Goal: Task Accomplishment & Management: Manage account settings

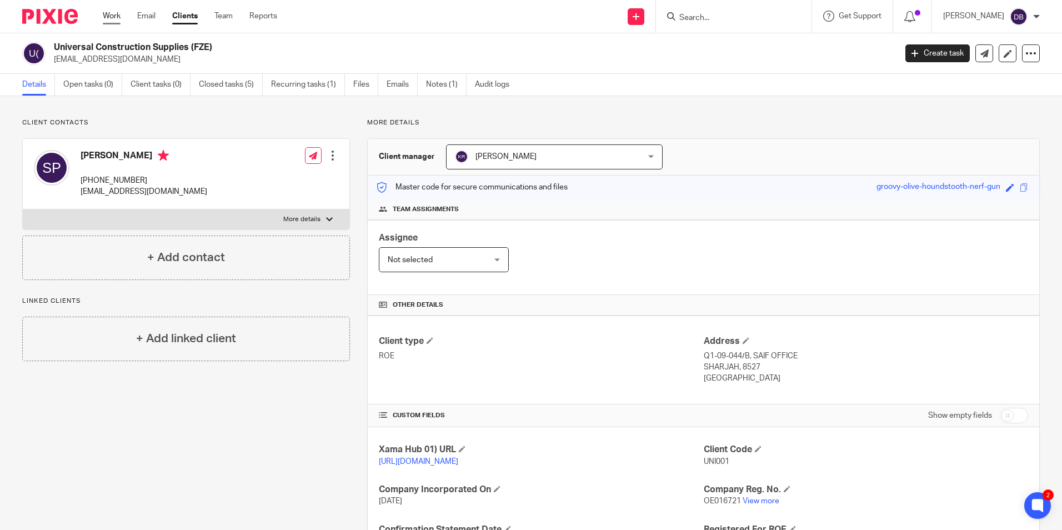
click at [121, 11] on link "Work" at bounding box center [112, 16] width 18 height 11
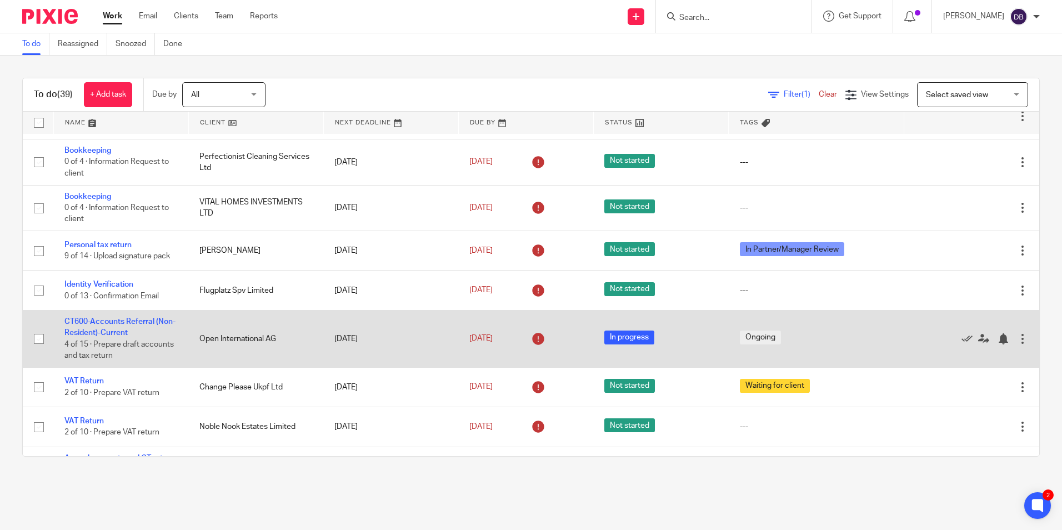
scroll to position [444, 0]
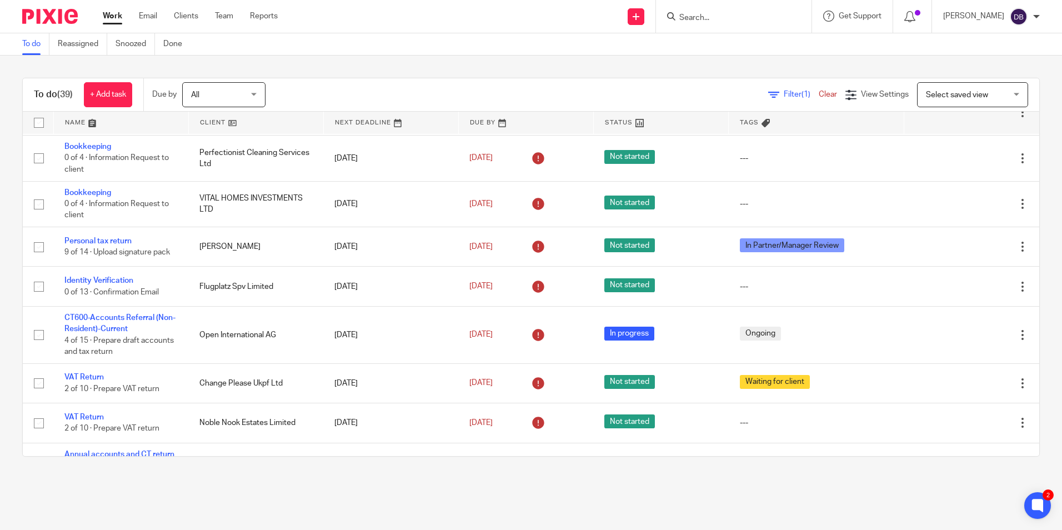
click at [700, 16] on input "Search" at bounding box center [728, 18] width 100 height 10
click button "submit" at bounding box center [0, 0] width 0 height 0
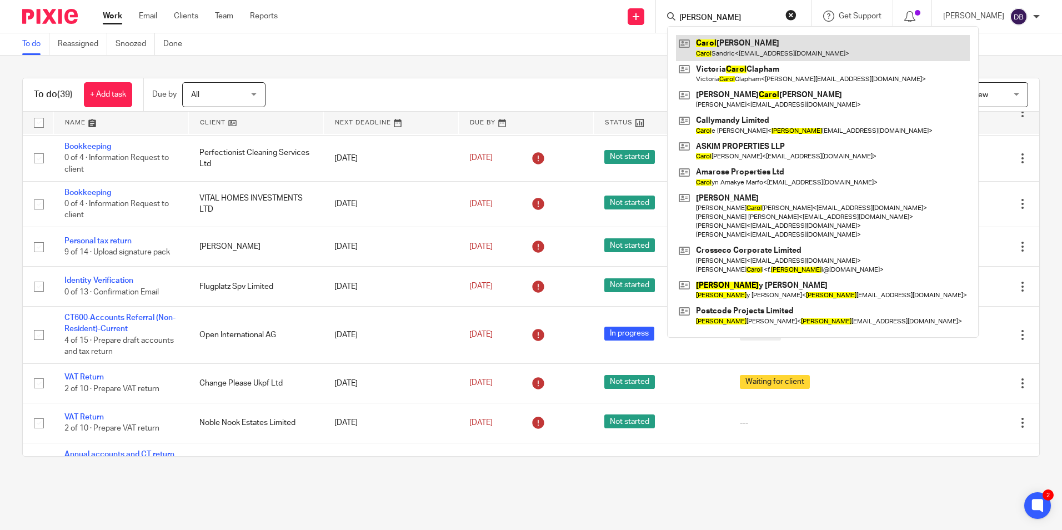
click at [727, 46] on link at bounding box center [823, 48] width 294 height 26
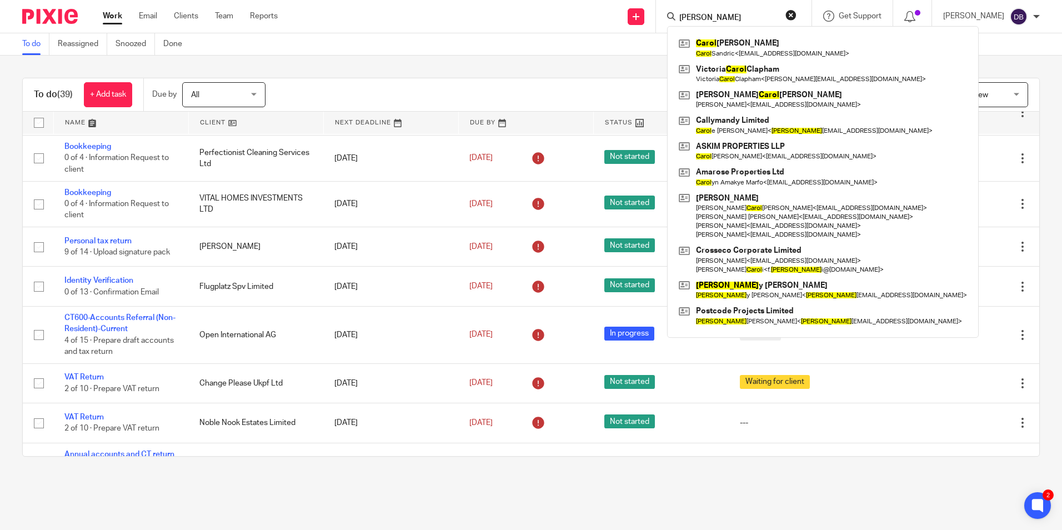
click at [697, 16] on input "carol" at bounding box center [728, 18] width 100 height 10
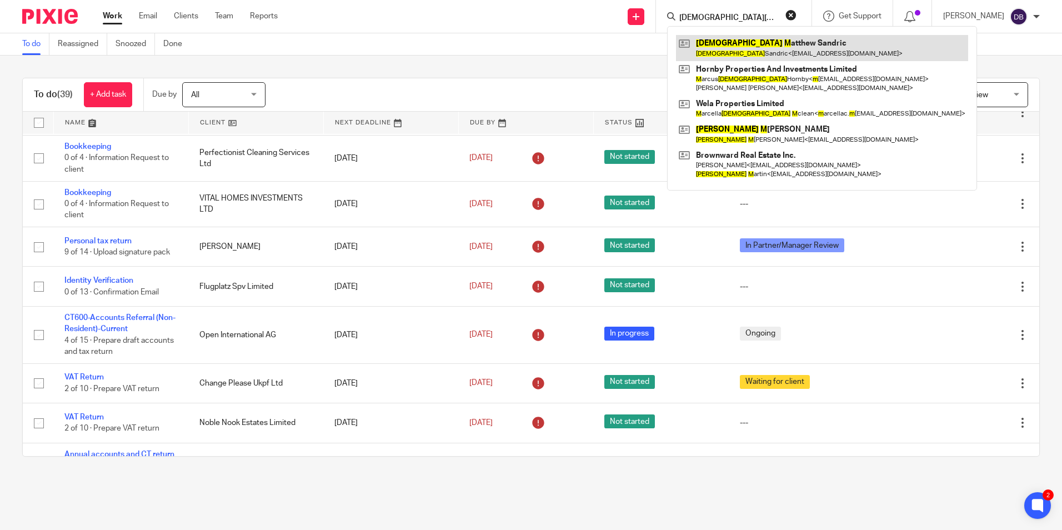
type input "christian m"
click at [784, 45] on link at bounding box center [822, 48] width 292 height 26
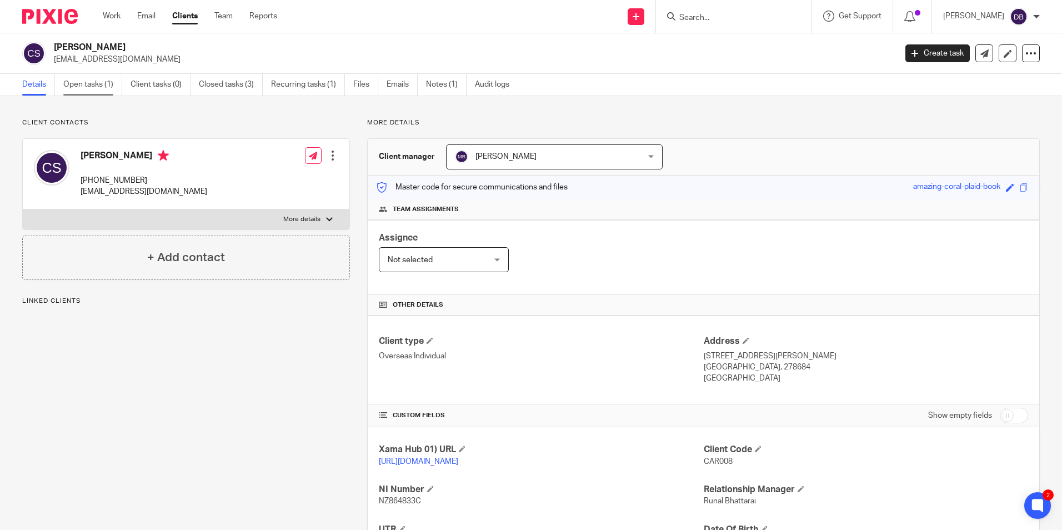
click at [78, 94] on link "Open tasks (1)" at bounding box center [92, 85] width 59 height 22
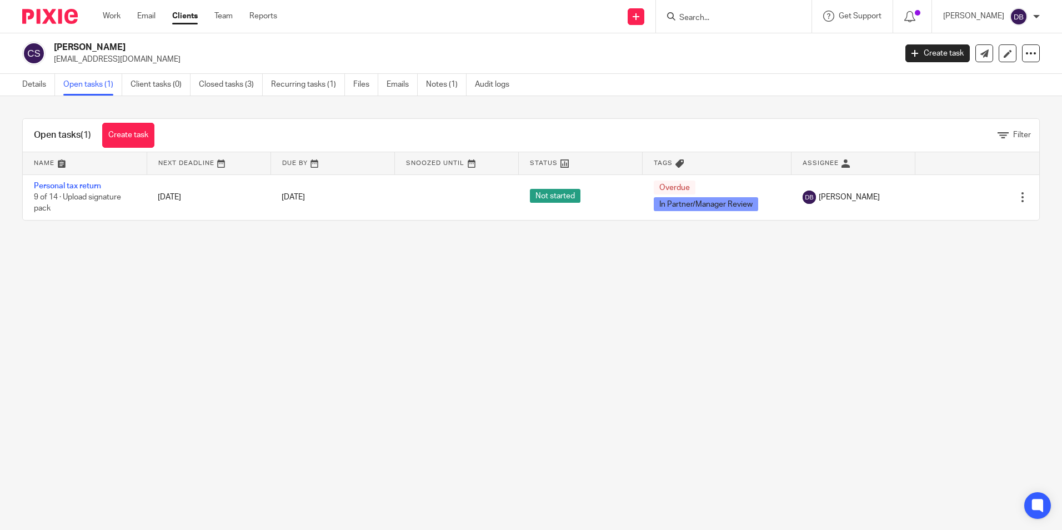
click at [84, 184] on link "Personal tax return" at bounding box center [67, 186] width 67 height 8
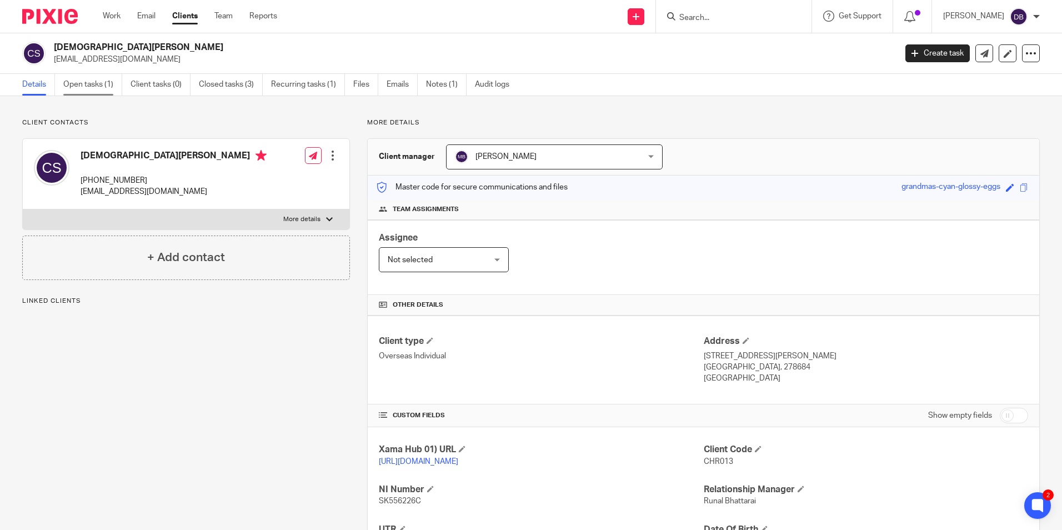
click at [97, 88] on link "Open tasks (1)" at bounding box center [92, 85] width 59 height 22
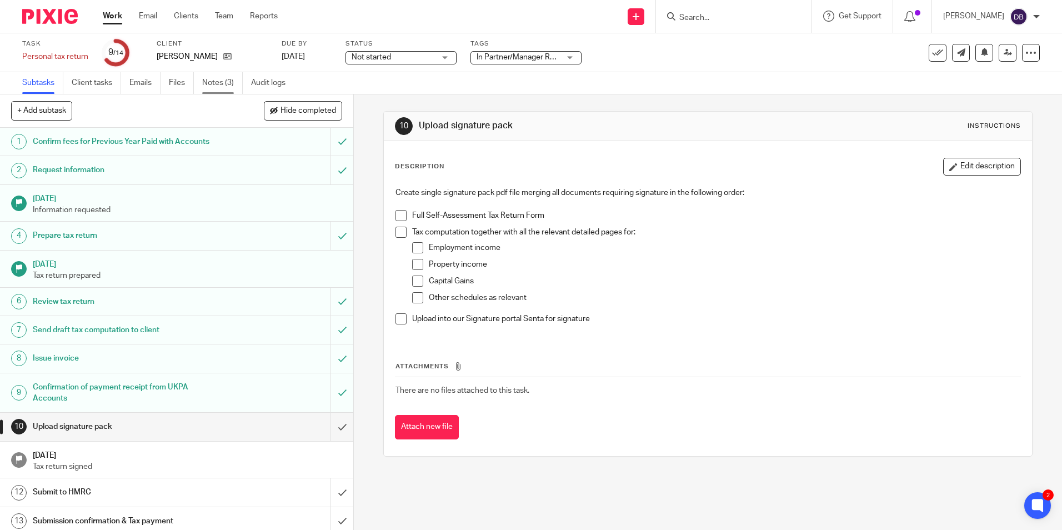
click at [221, 76] on link "Notes (3)" at bounding box center [222, 83] width 41 height 22
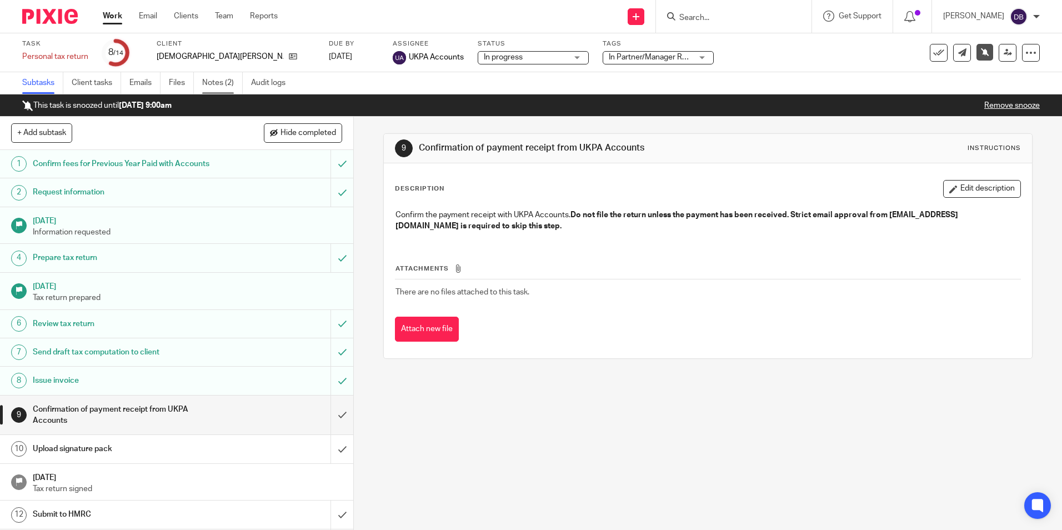
click at [208, 85] on link "Notes (2)" at bounding box center [222, 83] width 41 height 22
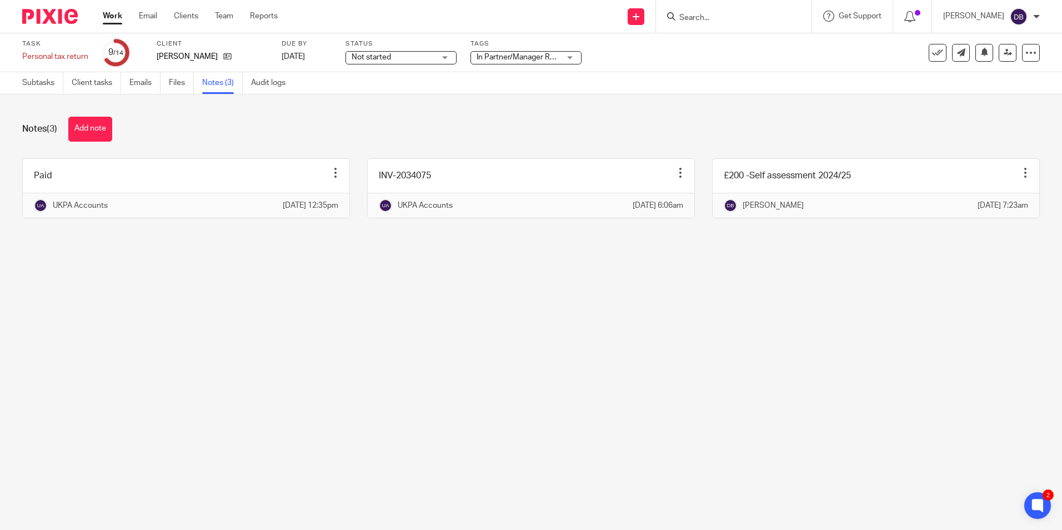
click at [710, 22] on input "Search" at bounding box center [728, 18] width 100 height 10
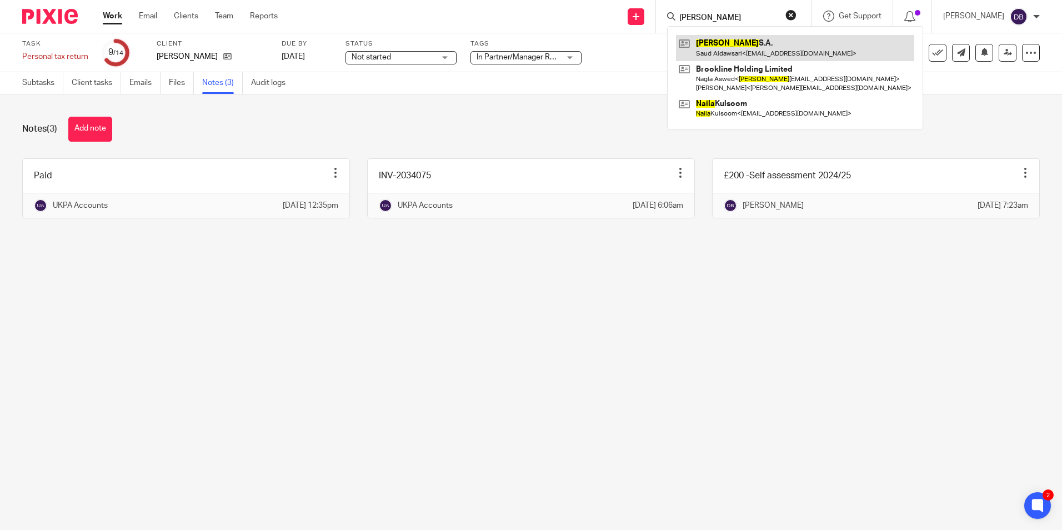
click at [735, 52] on link at bounding box center [795, 48] width 238 height 26
click at [713, 11] on form "najla" at bounding box center [737, 16] width 118 height 14
click at [709, 15] on input "najla" at bounding box center [728, 18] width 100 height 10
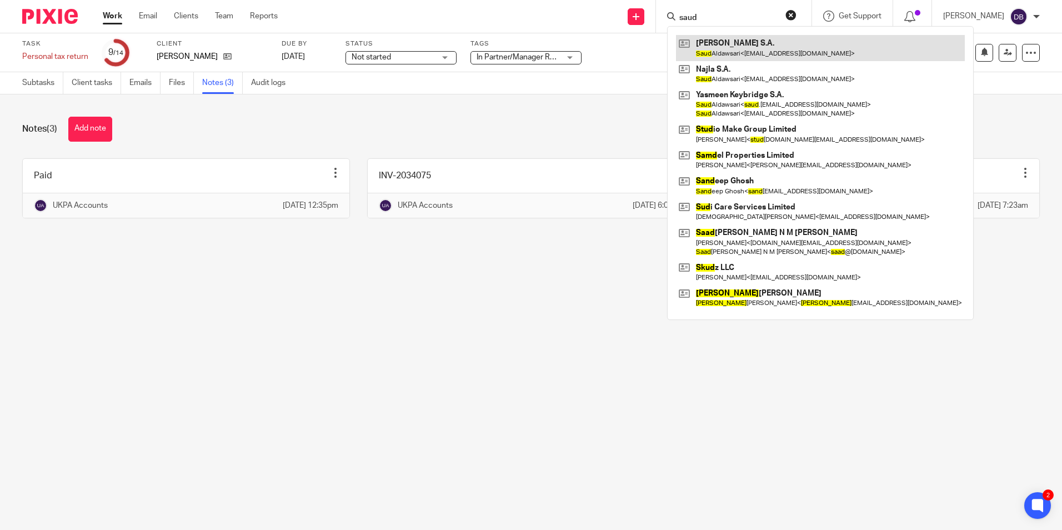
click at [744, 54] on link at bounding box center [820, 48] width 289 height 26
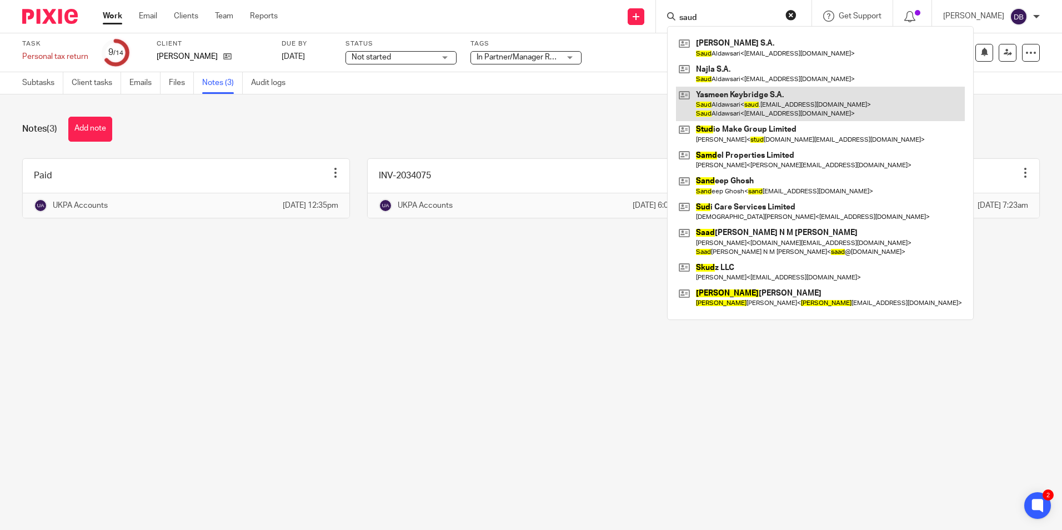
click at [747, 101] on link at bounding box center [820, 104] width 289 height 34
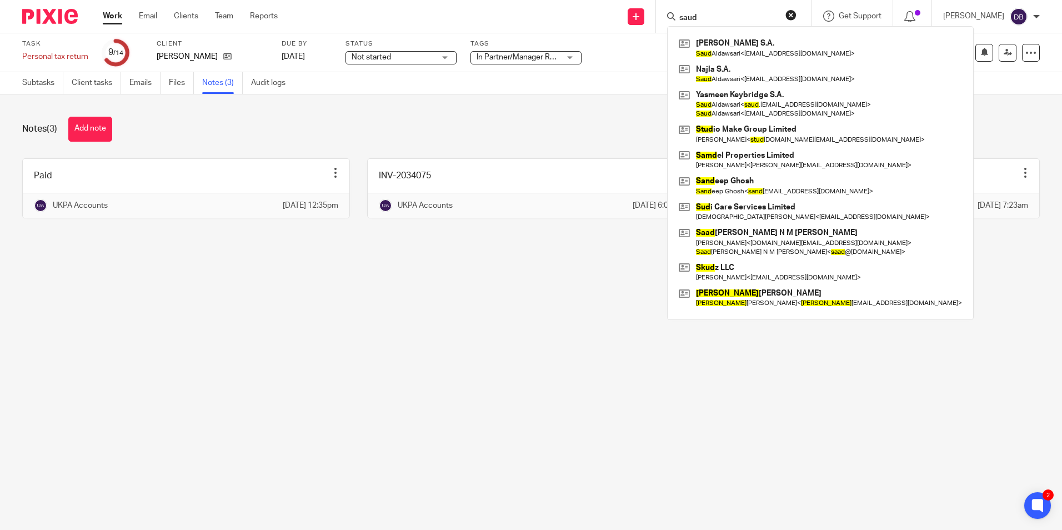
click at [747, 13] on input "saud" at bounding box center [728, 18] width 100 height 10
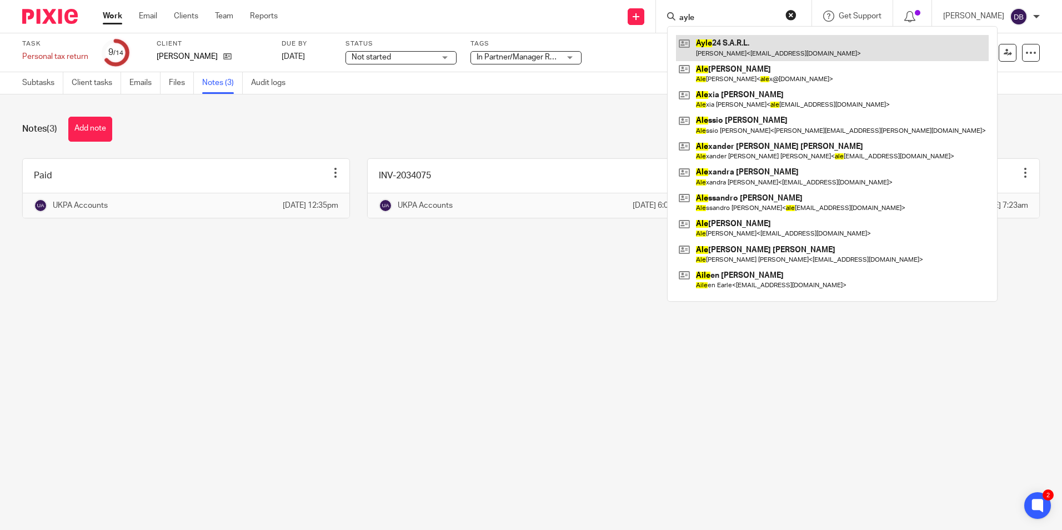
type input "ayle"
click at [725, 51] on link at bounding box center [832, 48] width 313 height 26
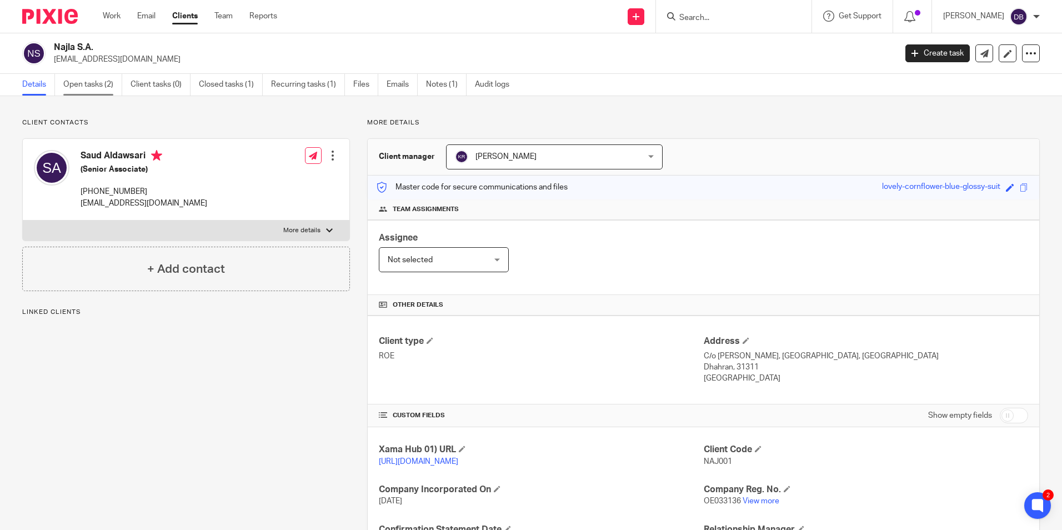
click at [102, 88] on link "Open tasks (2)" at bounding box center [92, 85] width 59 height 22
click at [96, 89] on link "Open tasks (2)" at bounding box center [92, 85] width 59 height 22
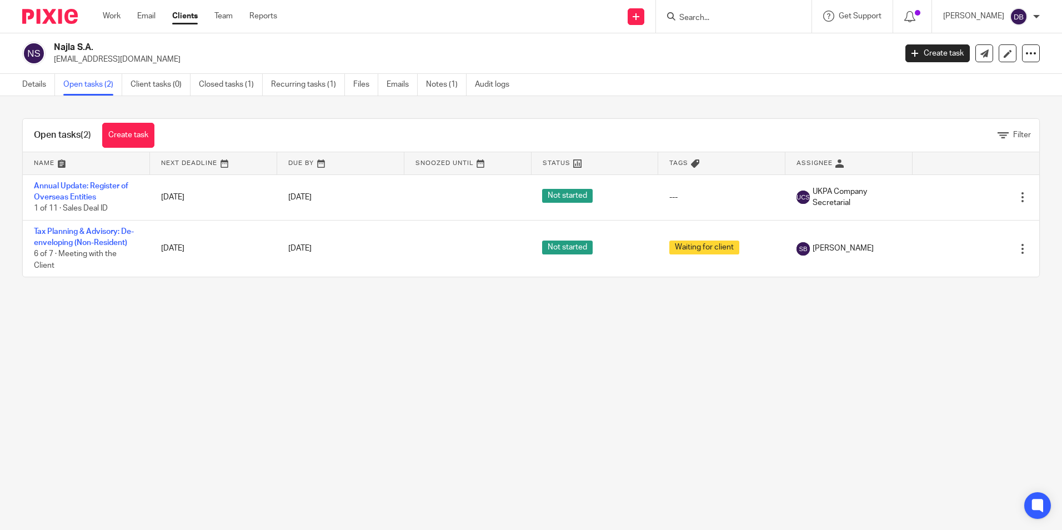
click at [68, 193] on link "Annual Update: Register of Overseas Entities" at bounding box center [81, 191] width 94 height 19
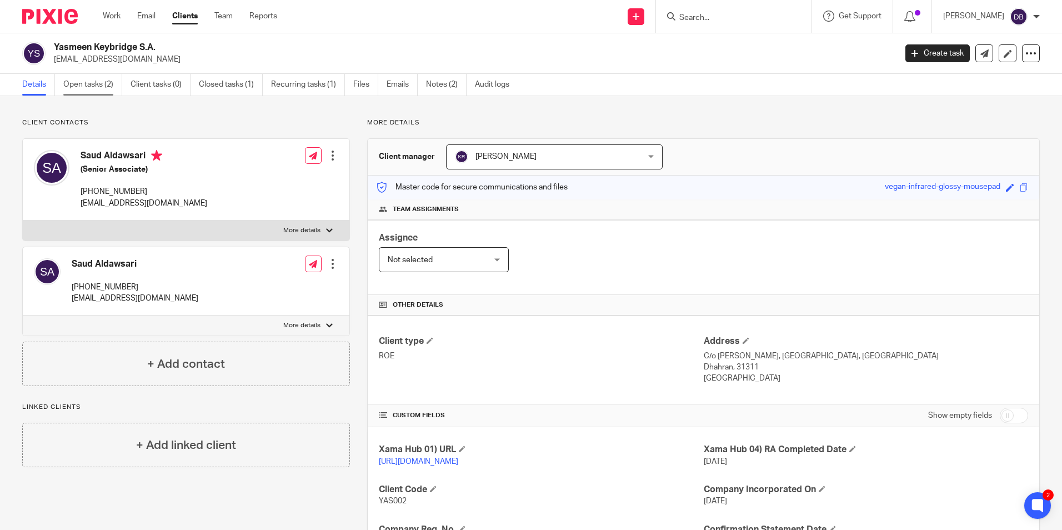
click at [68, 91] on link "Open tasks (2)" at bounding box center [92, 85] width 59 height 22
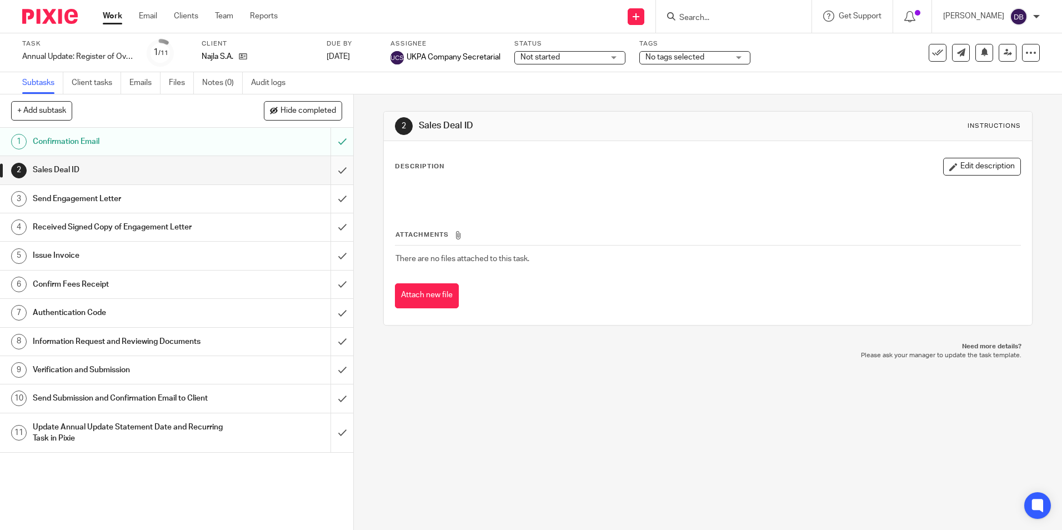
click at [323, 179] on input "submit" at bounding box center [176, 170] width 353 height 28
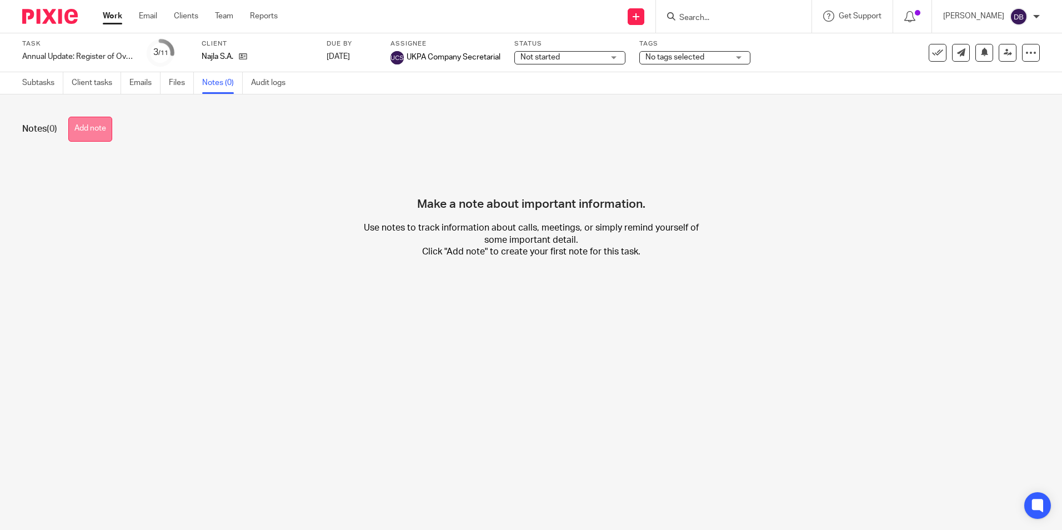
click at [111, 126] on button "Add note" at bounding box center [90, 129] width 44 height 25
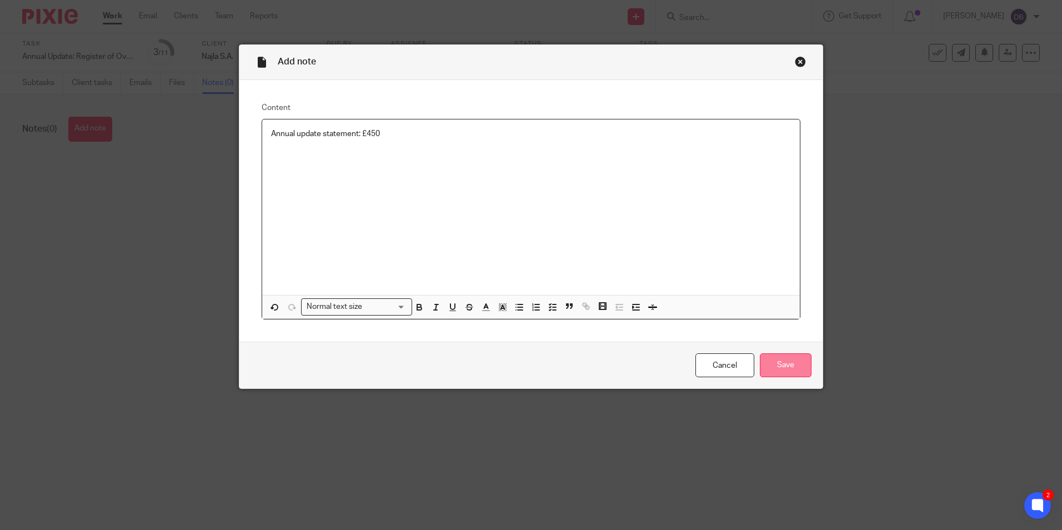
click at [777, 365] on input "Save" at bounding box center [786, 365] width 52 height 24
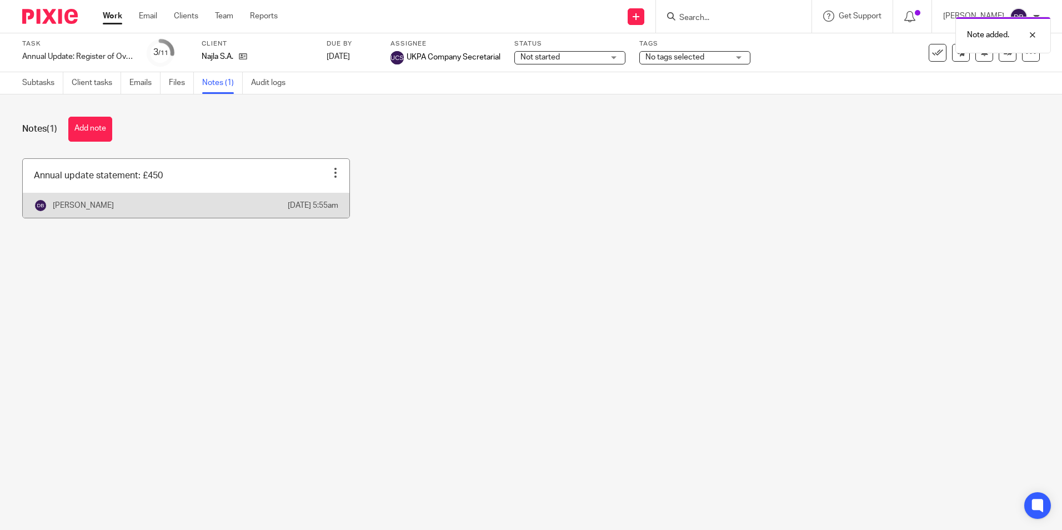
click at [256, 176] on link at bounding box center [186, 188] width 327 height 59
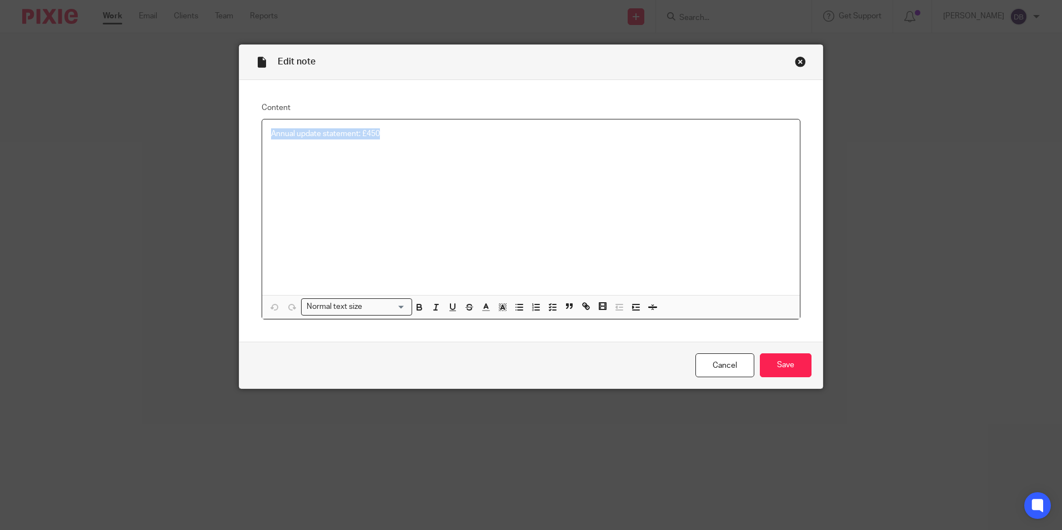
drag, startPoint x: 0, startPoint y: 0, endPoint x: 154, endPoint y: 144, distance: 211.1
click at [154, 144] on div "Edit note Content Annual update statement: £450 Normal text size Loading... Rem…" at bounding box center [531, 265] width 1062 height 530
copy p "Annual update statement: £450"
click at [789, 62] on div "Edit note" at bounding box center [530, 62] width 583 height 35
click at [798, 58] on div "Close this dialog window" at bounding box center [800, 61] width 11 height 11
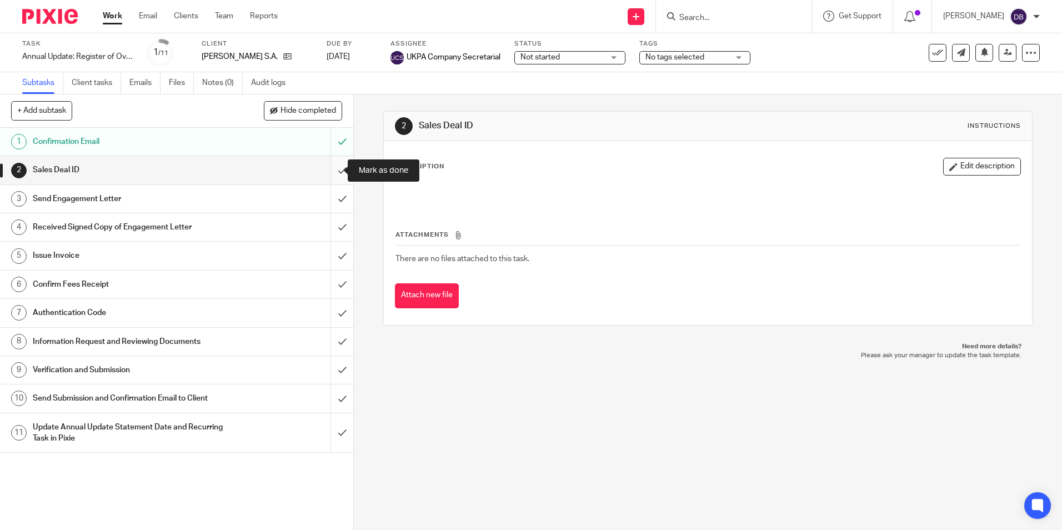
click at [328, 168] on input "submit" at bounding box center [176, 170] width 353 height 28
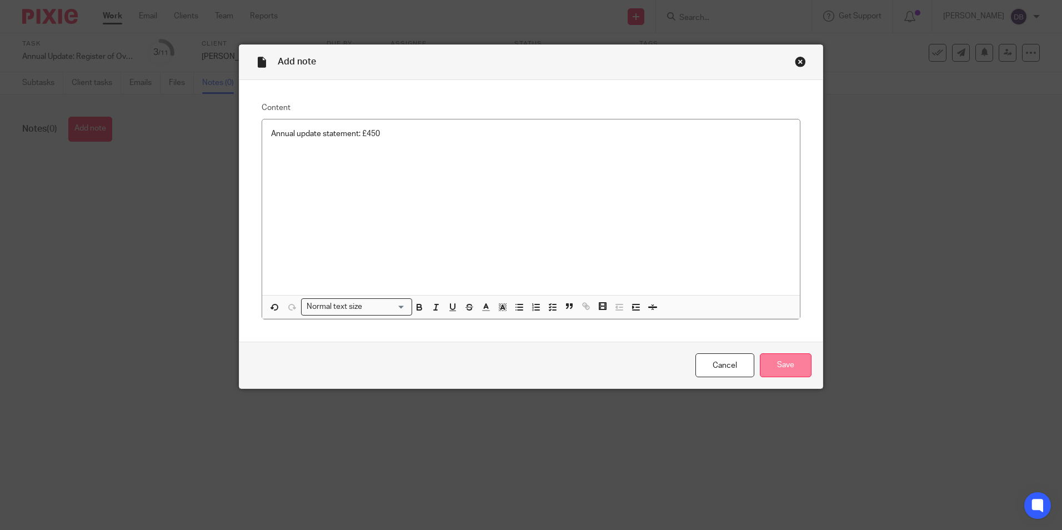
click at [799, 364] on input "Save" at bounding box center [786, 365] width 52 height 24
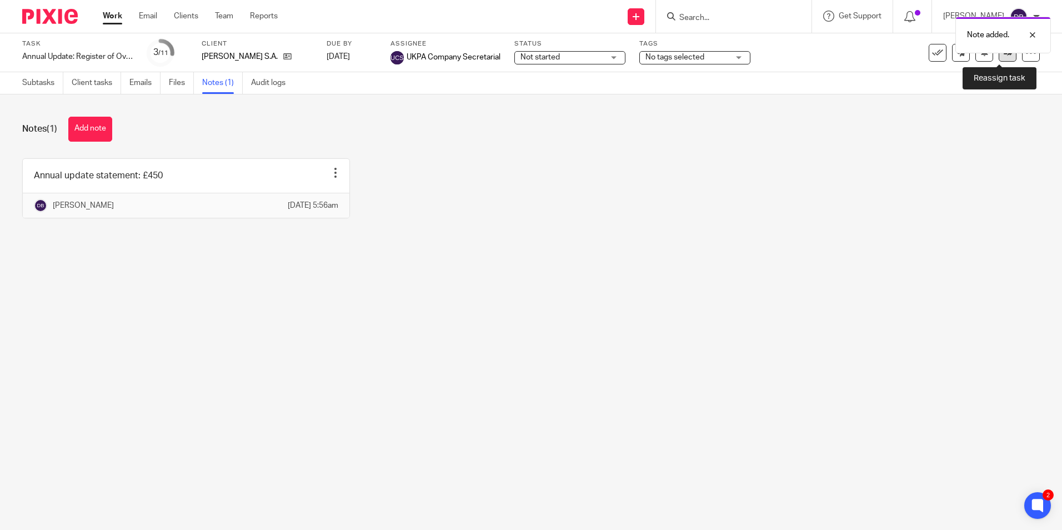
click at [999, 58] on link at bounding box center [1008, 53] width 18 height 18
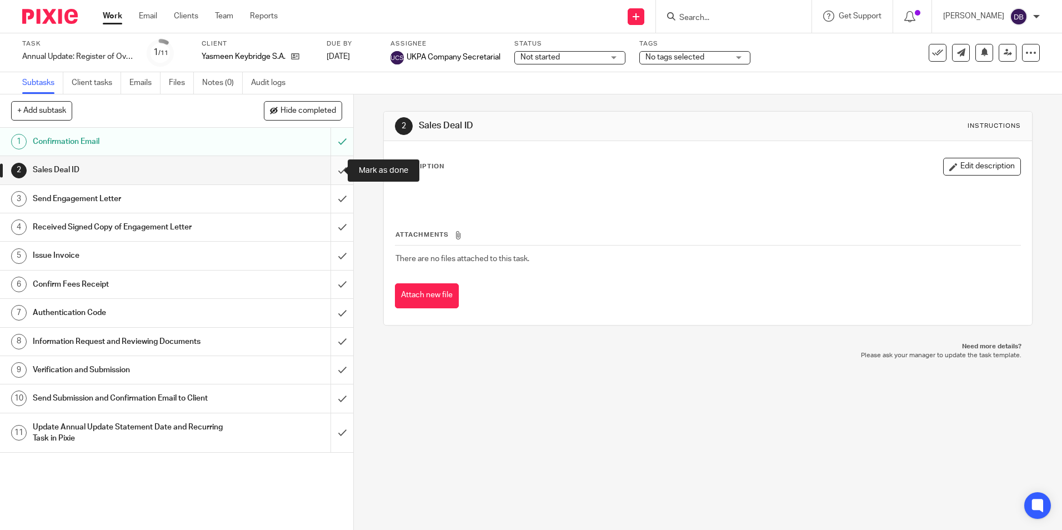
click at [326, 176] on input "submit" at bounding box center [176, 170] width 353 height 28
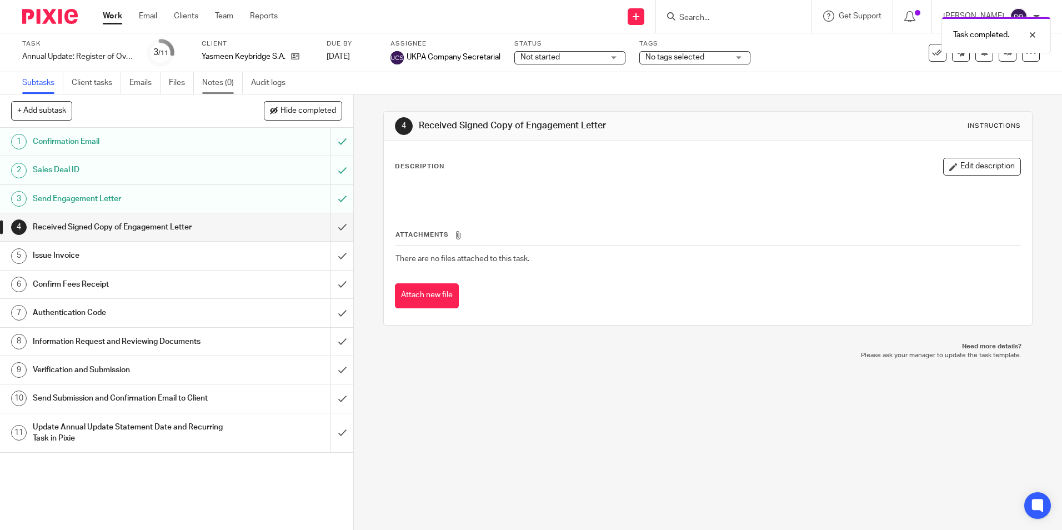
click at [223, 79] on link "Notes (0)" at bounding box center [222, 83] width 41 height 22
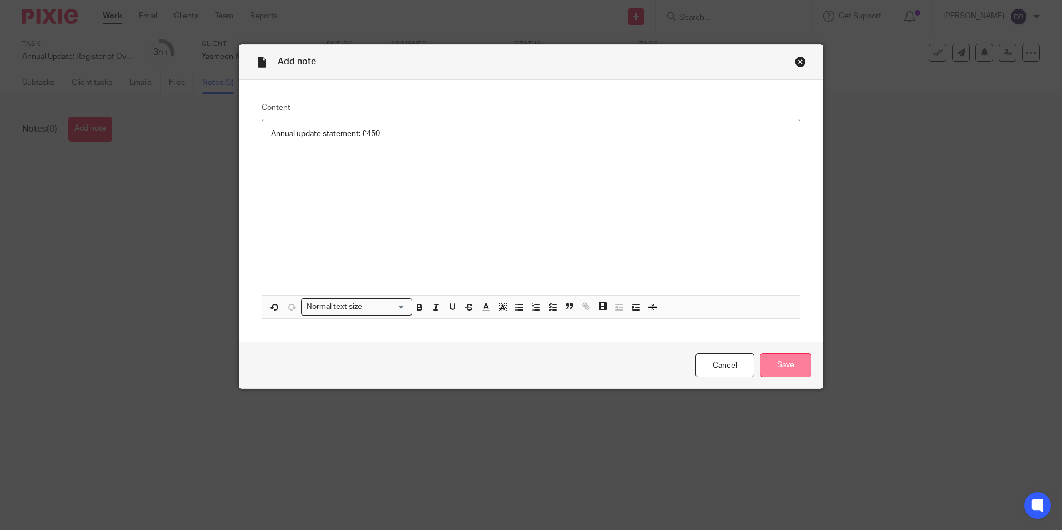
click at [789, 364] on input "Save" at bounding box center [786, 365] width 52 height 24
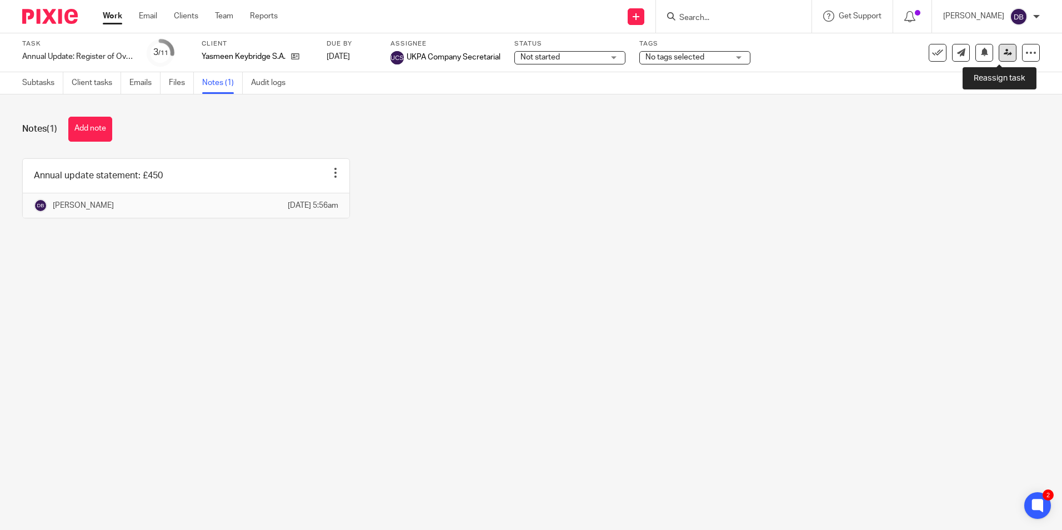
click at [1004, 56] on icon at bounding box center [1008, 52] width 8 height 8
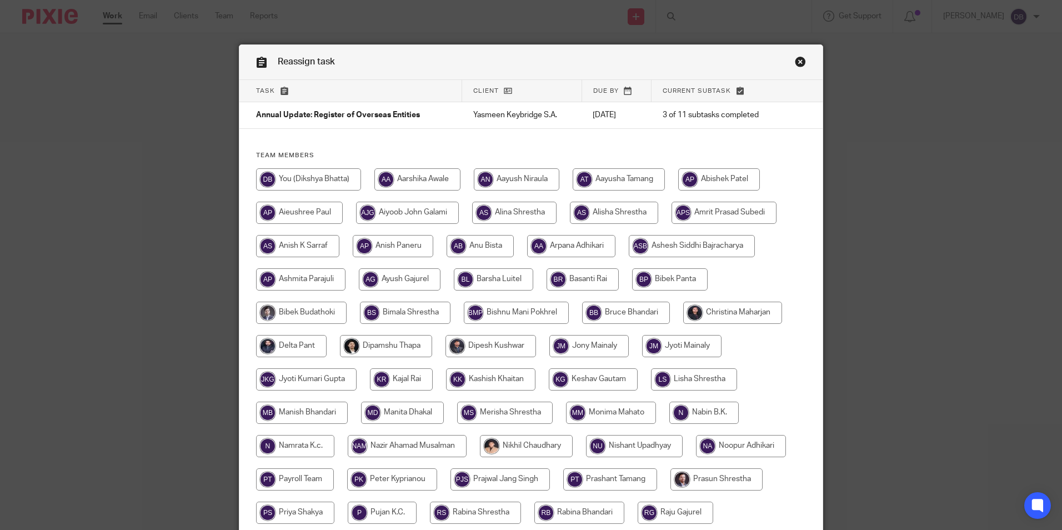
scroll to position [278, 0]
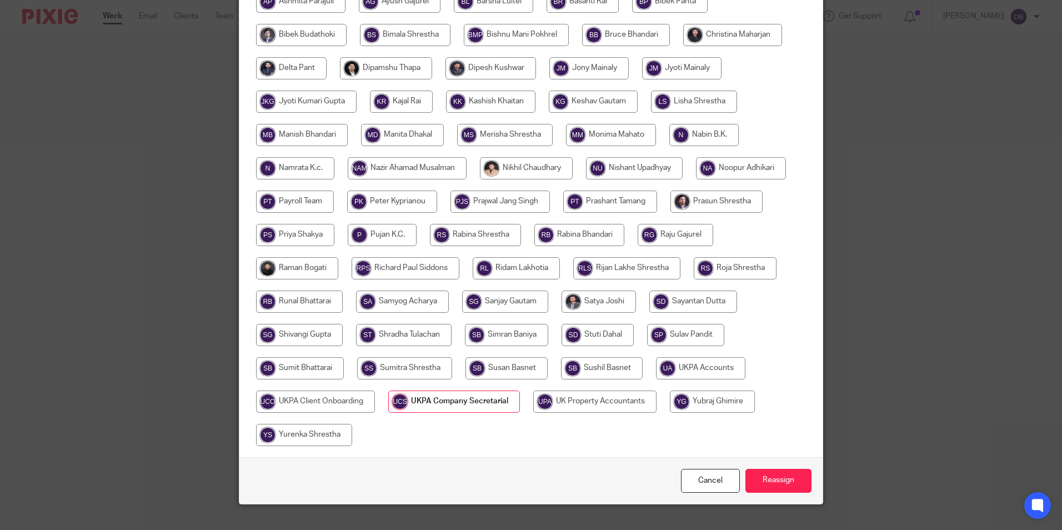
click at [684, 374] on input "radio" at bounding box center [700, 368] width 89 height 22
radio input "true"
click at [777, 478] on input "Reassign" at bounding box center [778, 481] width 66 height 24
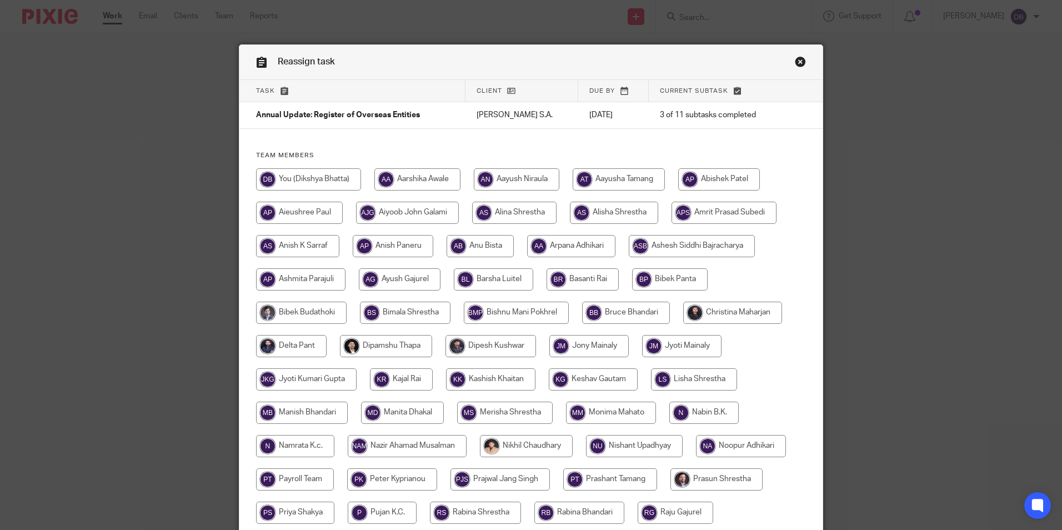
scroll to position [222, 0]
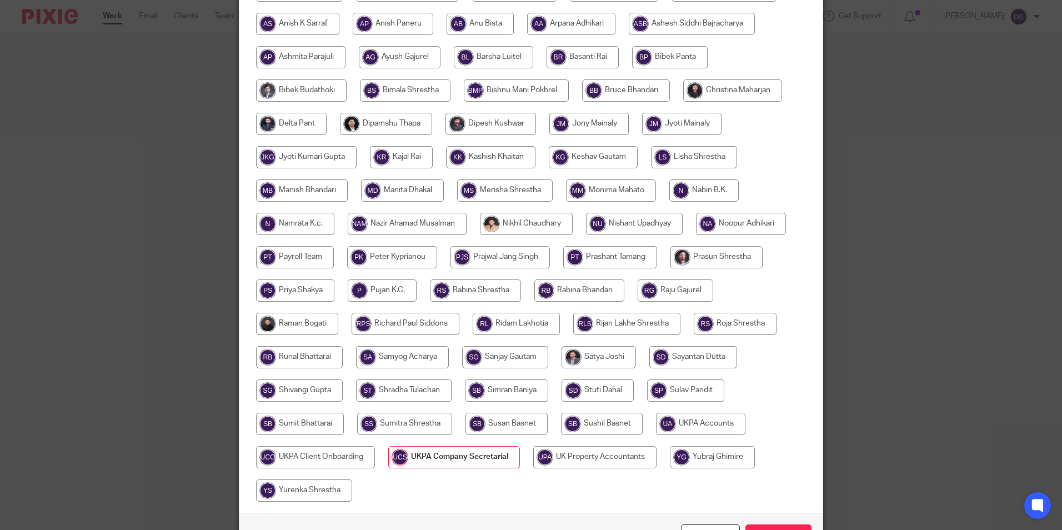
click at [699, 431] on input "radio" at bounding box center [700, 424] width 89 height 22
radio input "true"
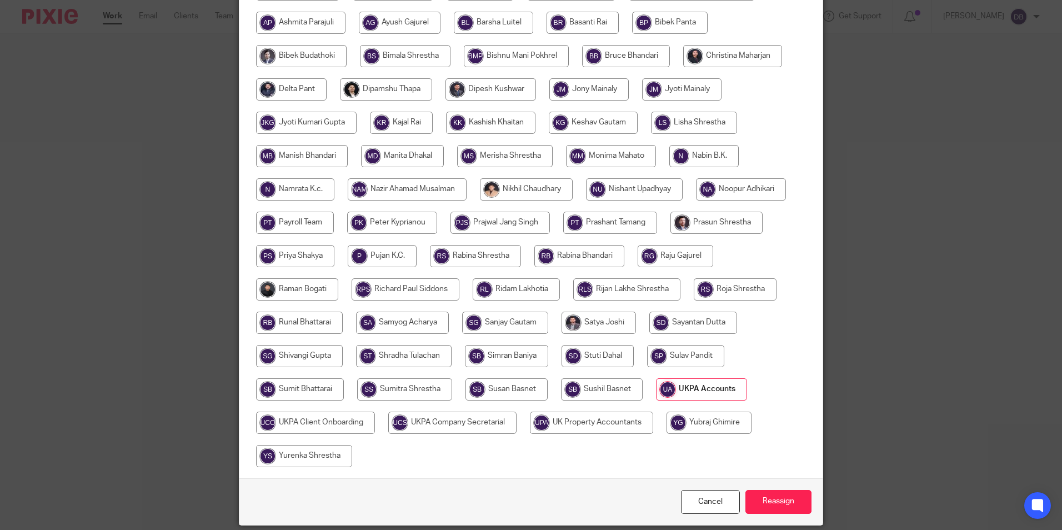
scroll to position [297, 0]
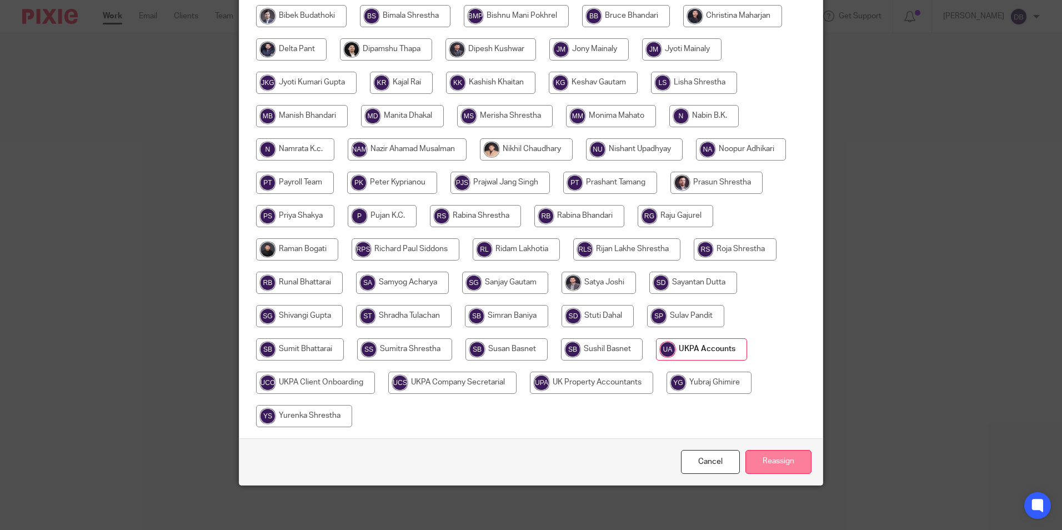
click at [775, 456] on input "Reassign" at bounding box center [778, 462] width 66 height 24
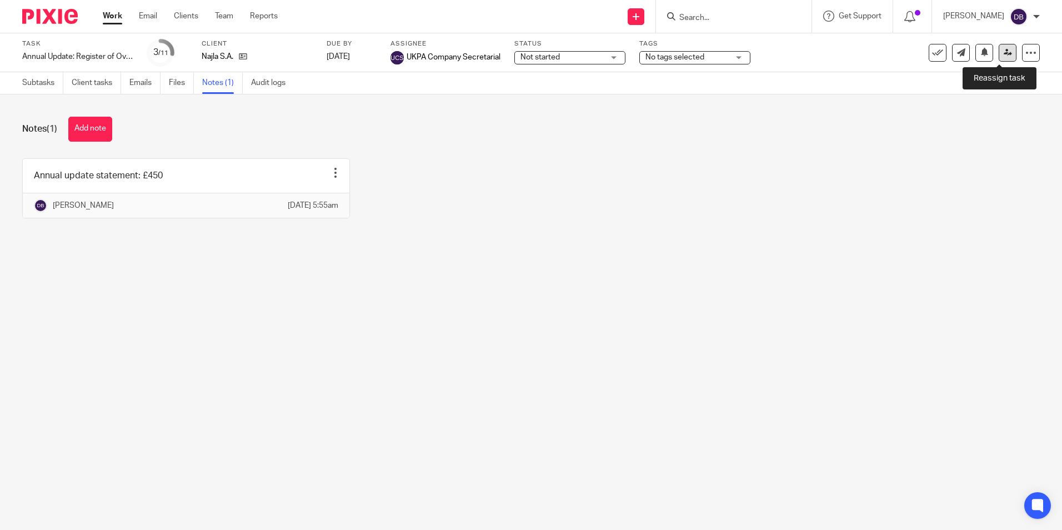
click at [1004, 53] on icon at bounding box center [1008, 52] width 8 height 8
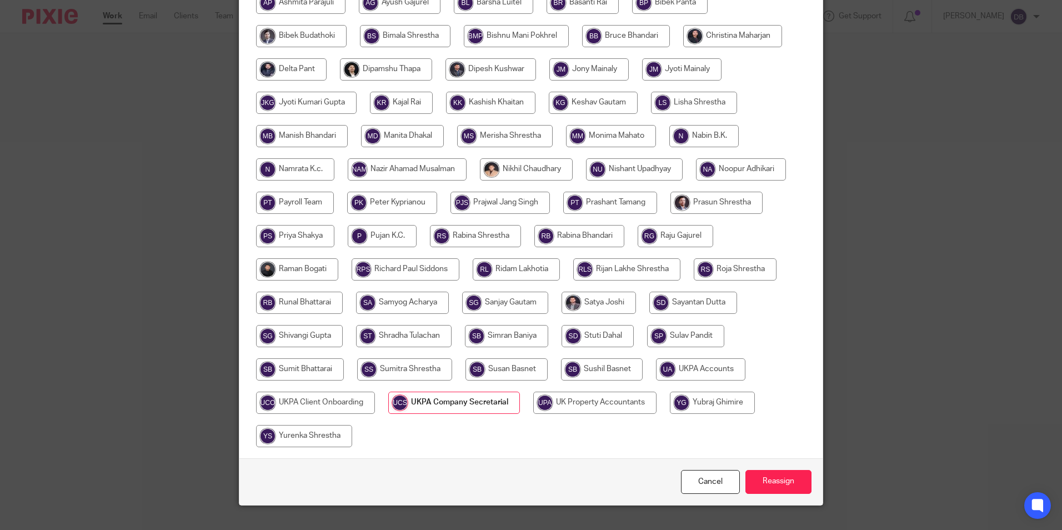
scroll to position [278, 0]
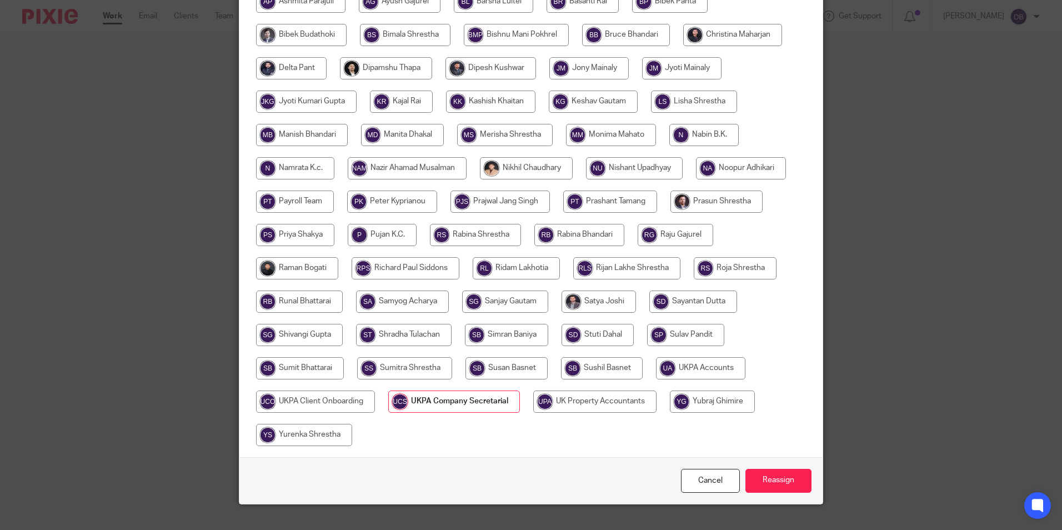
click at [685, 364] on input "radio" at bounding box center [700, 368] width 89 height 22
radio input "true"
click at [769, 481] on input "Reassign" at bounding box center [778, 481] width 66 height 24
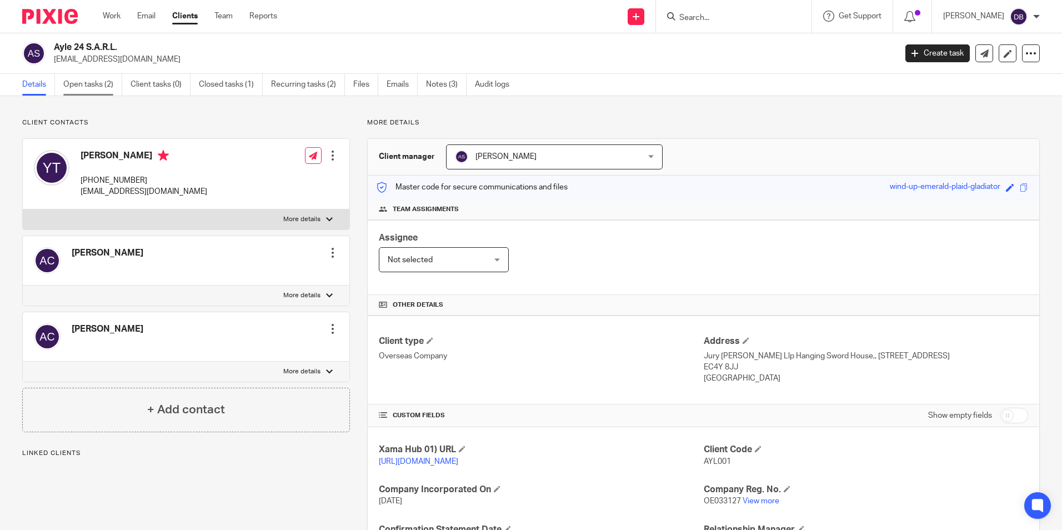
click at [85, 89] on link "Open tasks (2)" at bounding box center [92, 85] width 59 height 22
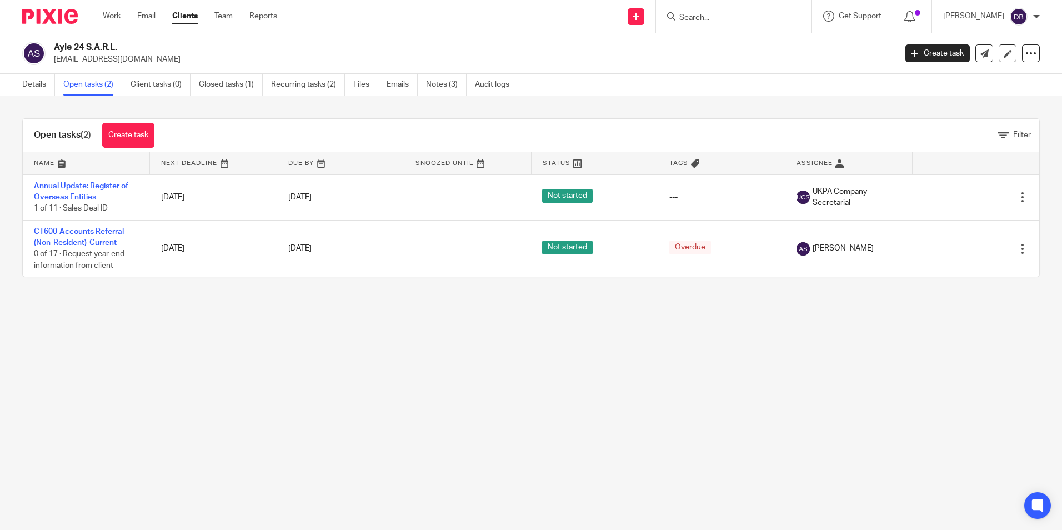
click at [74, 188] on link "Annual Update: Register of Overseas Entities" at bounding box center [81, 191] width 94 height 19
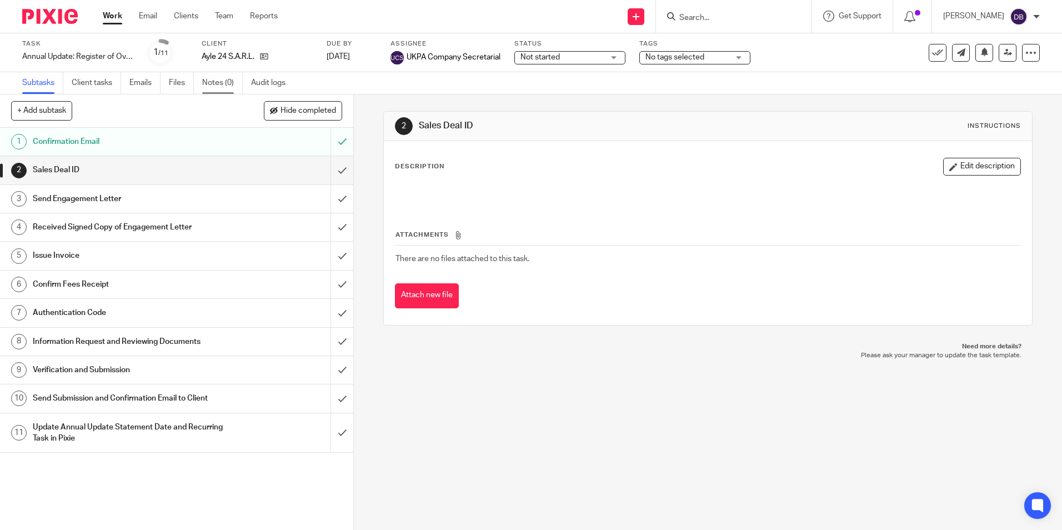
click at [229, 77] on link "Notes (0)" at bounding box center [222, 83] width 41 height 22
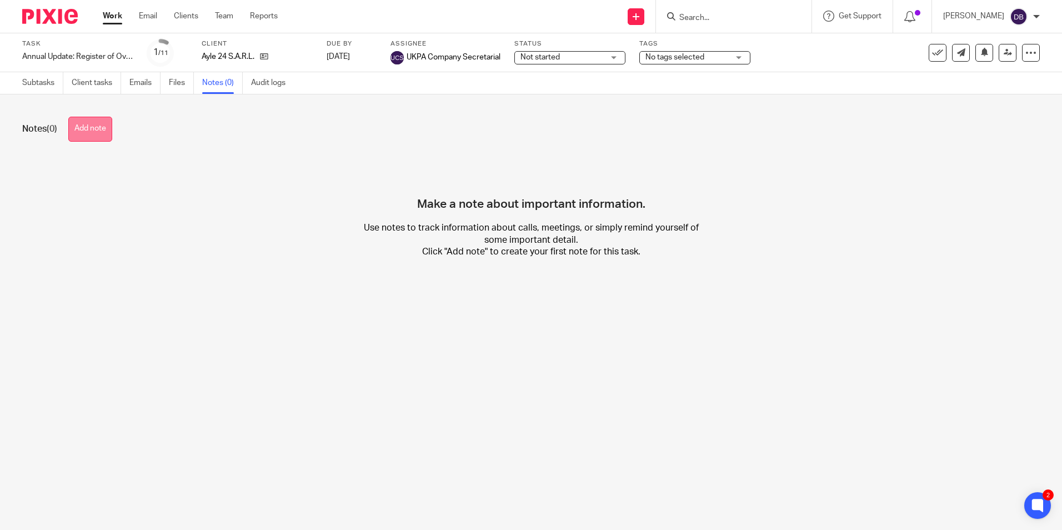
click at [100, 129] on button "Add note" at bounding box center [90, 129] width 44 height 25
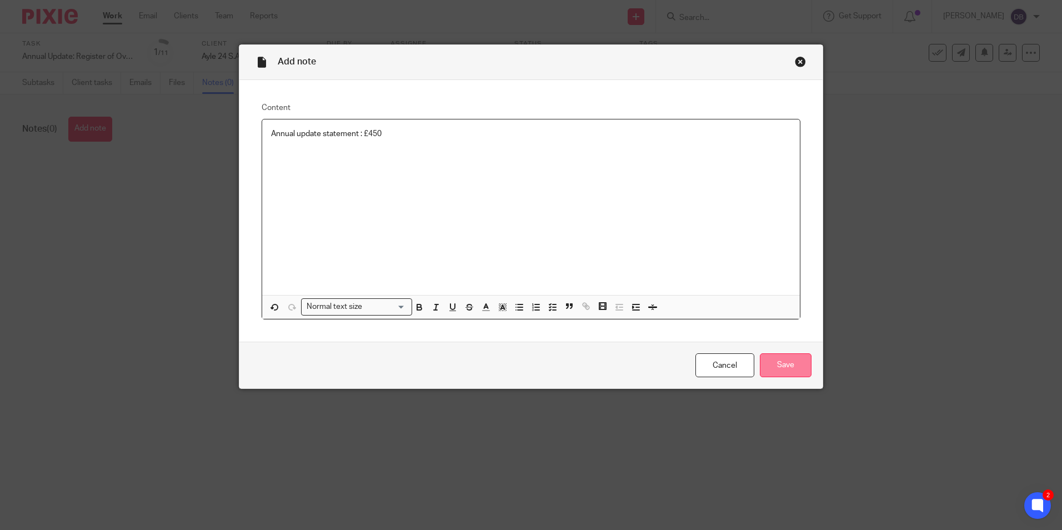
click at [778, 372] on input "Save" at bounding box center [786, 365] width 52 height 24
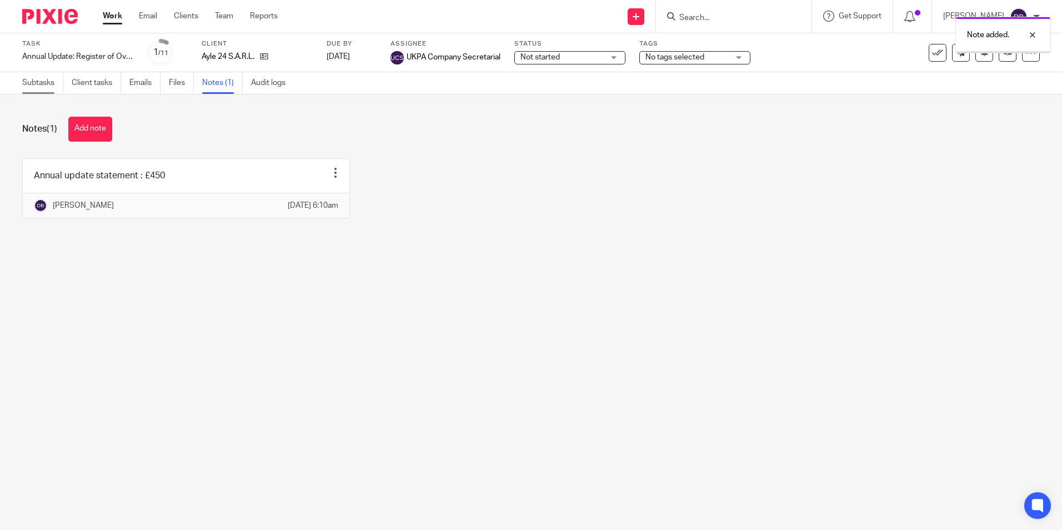
drag, startPoint x: 0, startPoint y: 0, endPoint x: 49, endPoint y: 91, distance: 103.2
click at [49, 91] on link "Subtasks" at bounding box center [42, 83] width 41 height 22
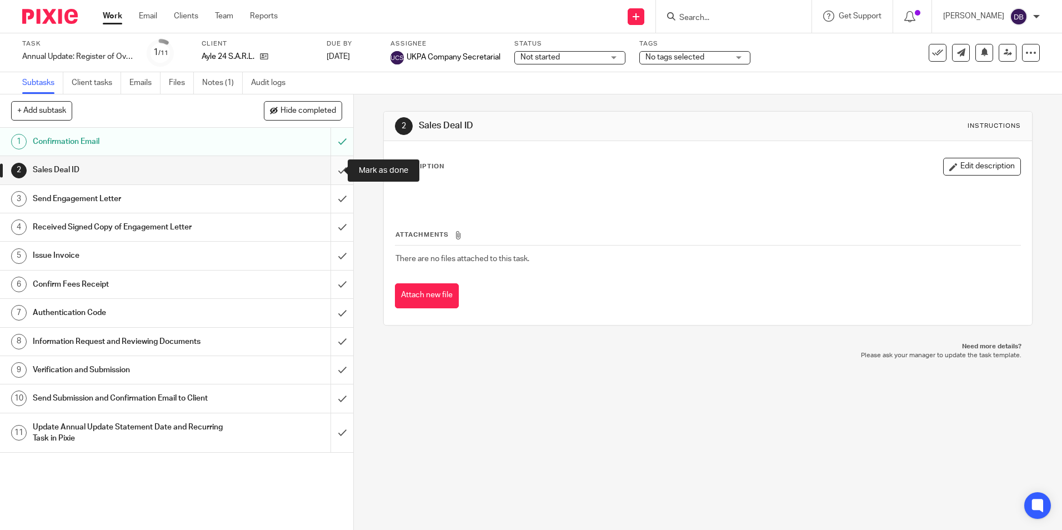
click at [332, 169] on input "submit" at bounding box center [176, 170] width 353 height 28
click at [323, 203] on input "submit" at bounding box center [176, 199] width 353 height 28
click at [328, 221] on input "submit" at bounding box center [176, 227] width 353 height 28
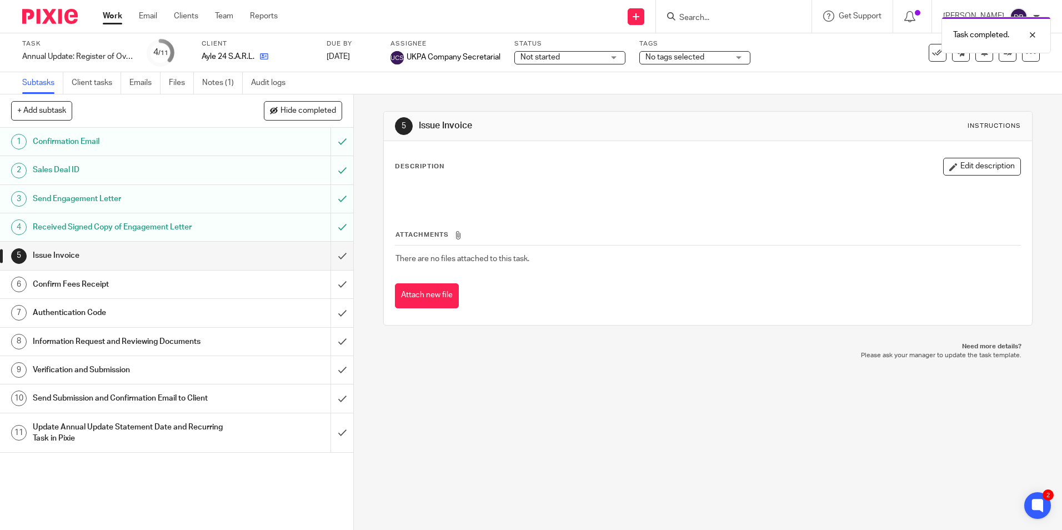
click at [266, 61] on link at bounding box center [261, 56] width 14 height 11
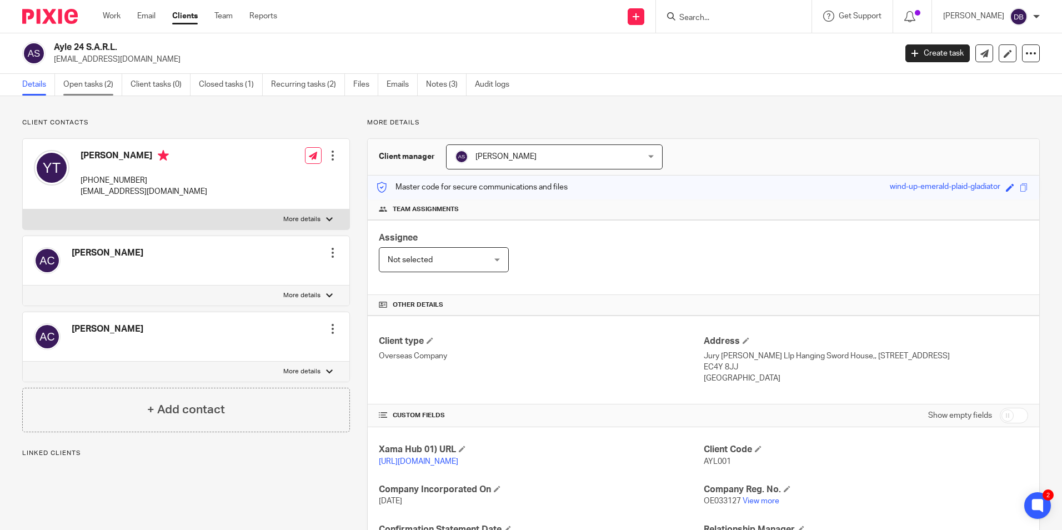
click at [102, 82] on link "Open tasks (2)" at bounding box center [92, 85] width 59 height 22
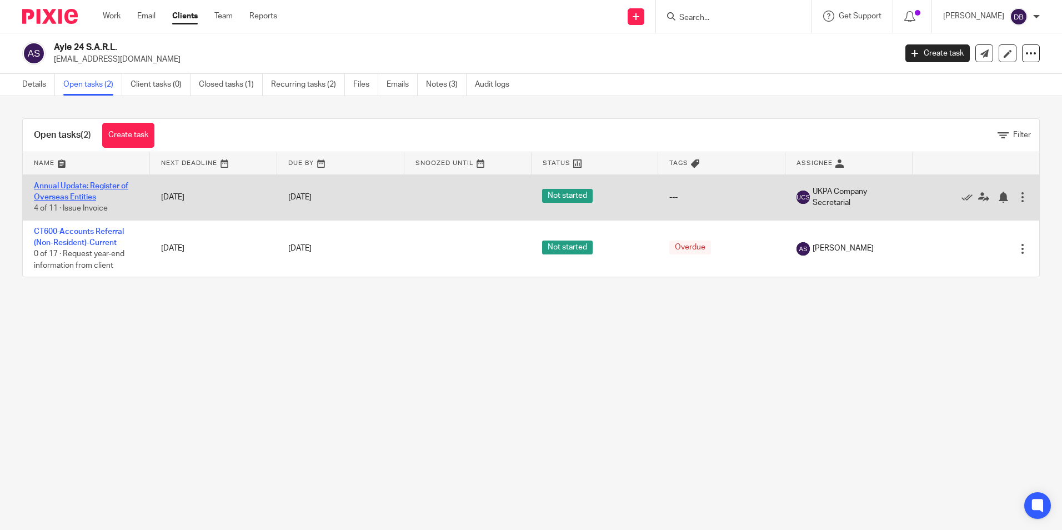
click at [74, 189] on link "Annual Update: Register of Overseas Entities" at bounding box center [81, 191] width 94 height 19
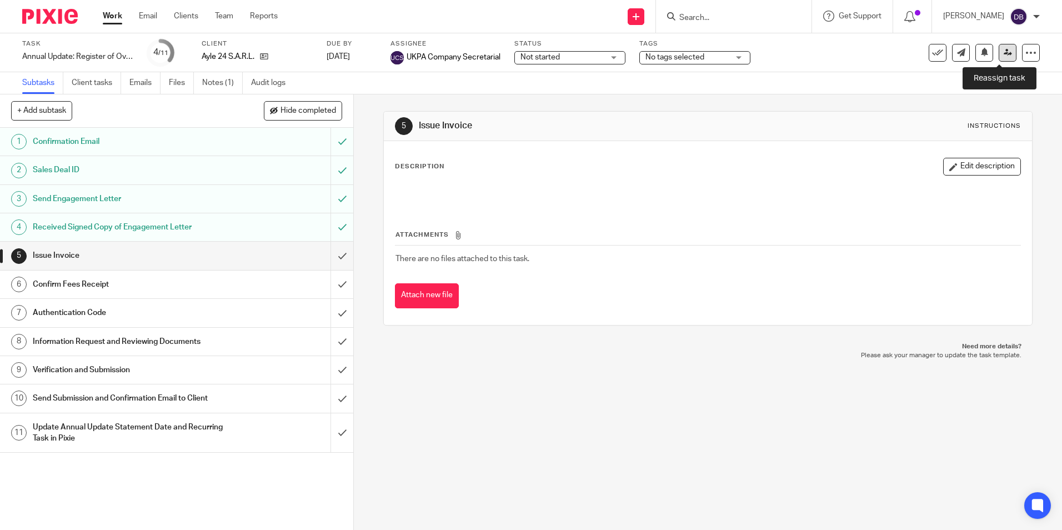
click at [1005, 54] on link at bounding box center [1008, 53] width 18 height 18
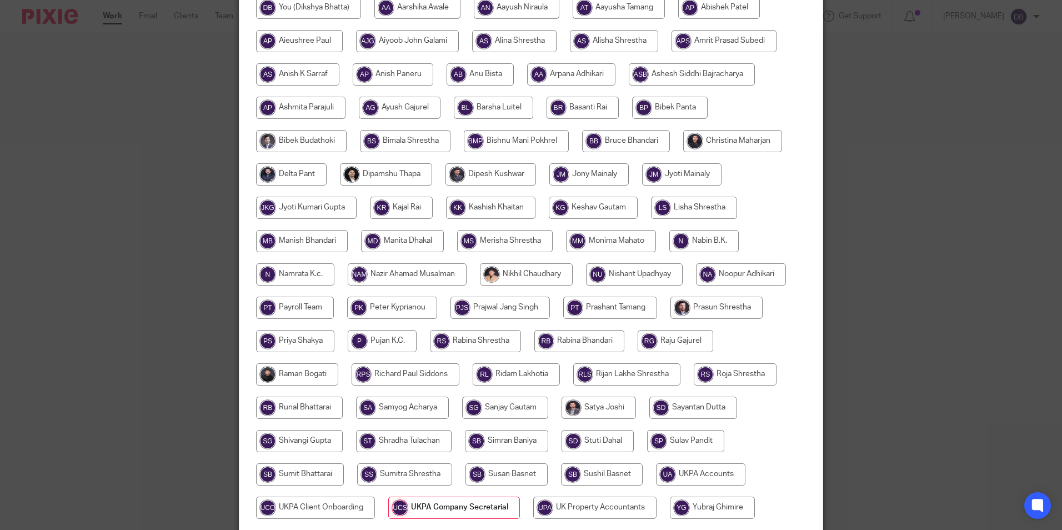
scroll to position [222, 0]
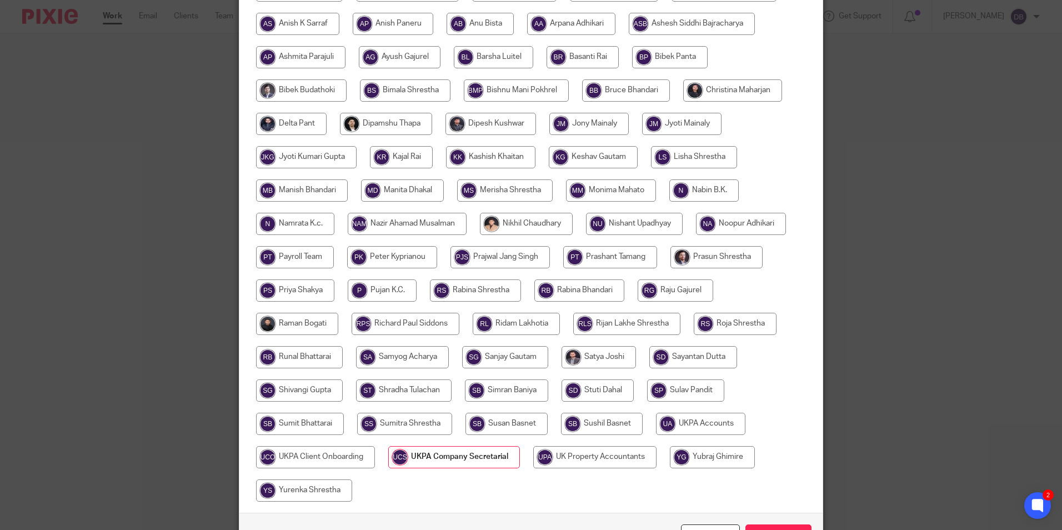
click at [694, 406] on div at bounding box center [531, 229] width 550 height 567
click at [698, 423] on input "radio" at bounding box center [700, 424] width 89 height 22
radio input "true"
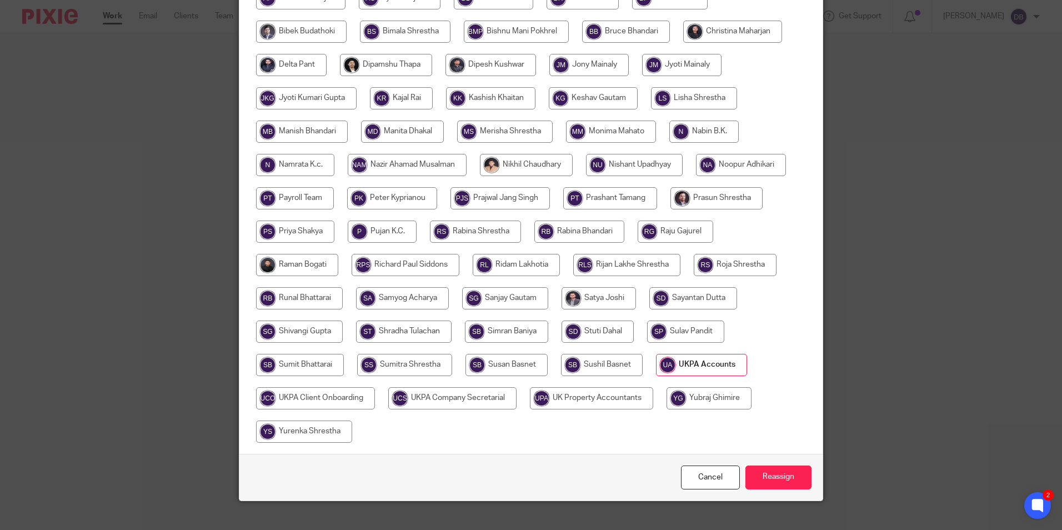
scroll to position [297, 0]
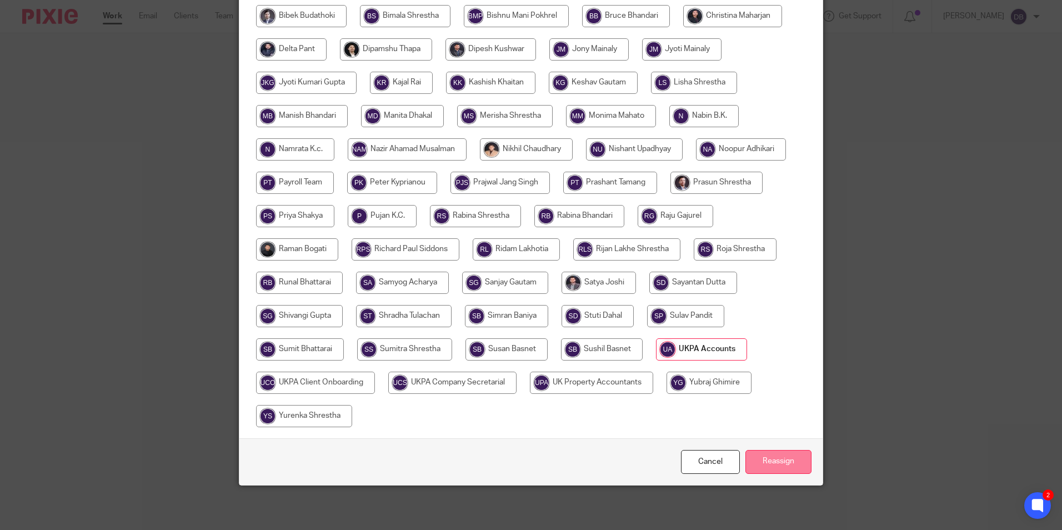
click at [762, 459] on input "Reassign" at bounding box center [778, 462] width 66 height 24
